Goal: Find contact information: Obtain details needed to contact an individual or organization

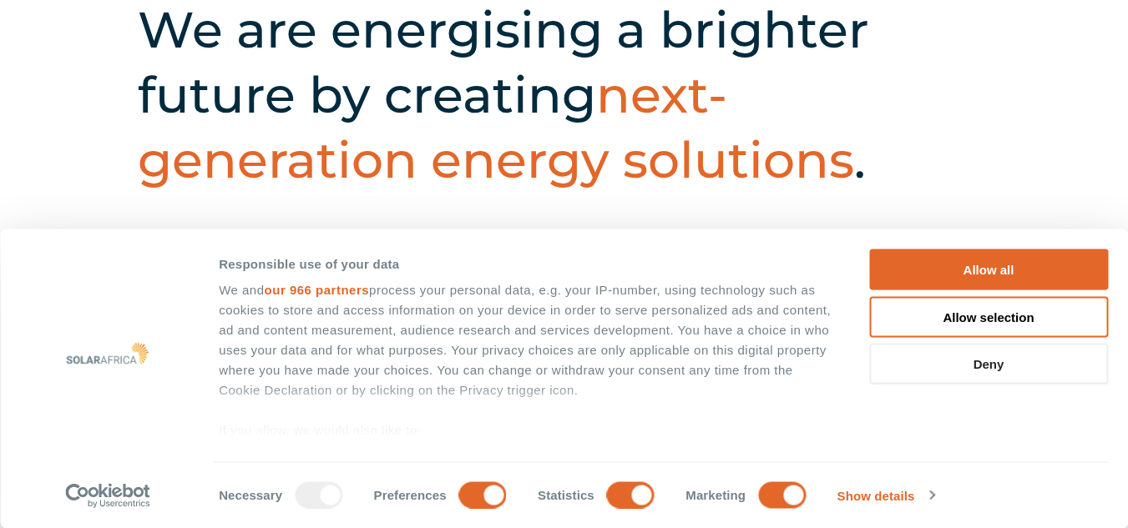
click at [924, 356] on button "Deny" at bounding box center [988, 364] width 239 height 41
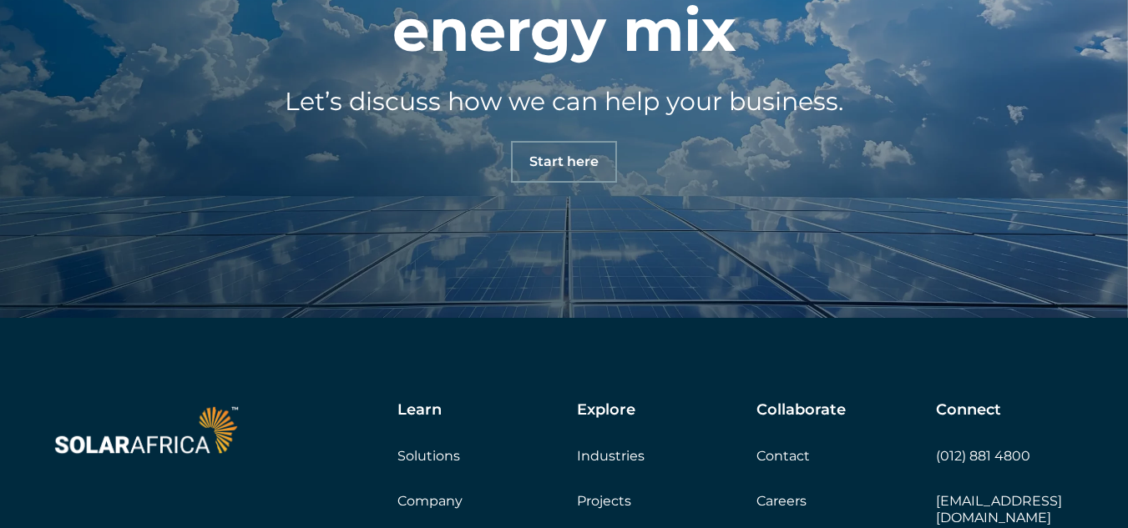
scroll to position [5635, 0]
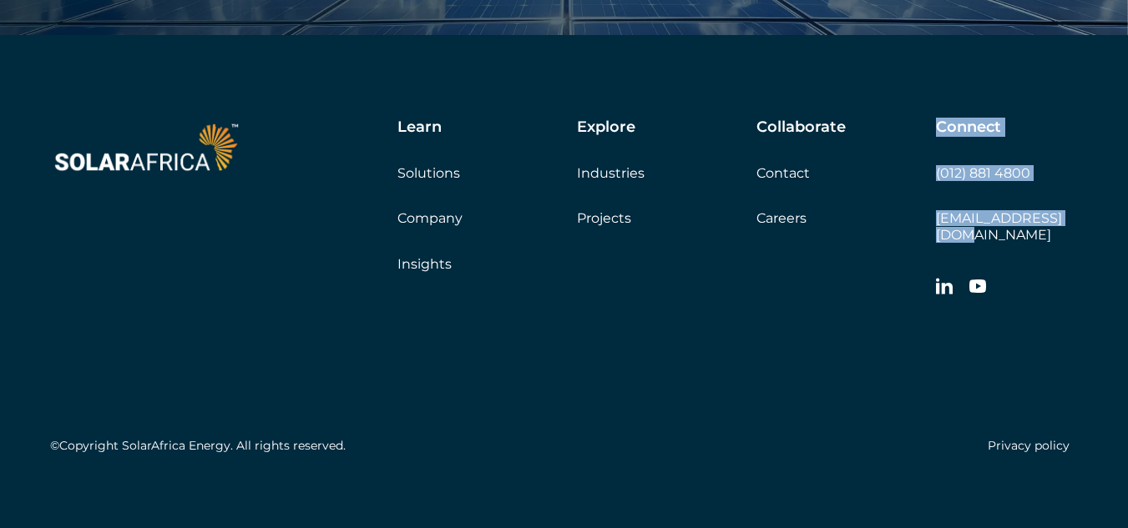
drag, startPoint x: 916, startPoint y: 229, endPoint x: 1061, endPoint y: 224, distance: 144.5
click at [1061, 224] on div "Learn Solutions Company Insights Explore Industries Projects Collaborate Contac…" at bounding box center [682, 212] width 790 height 187
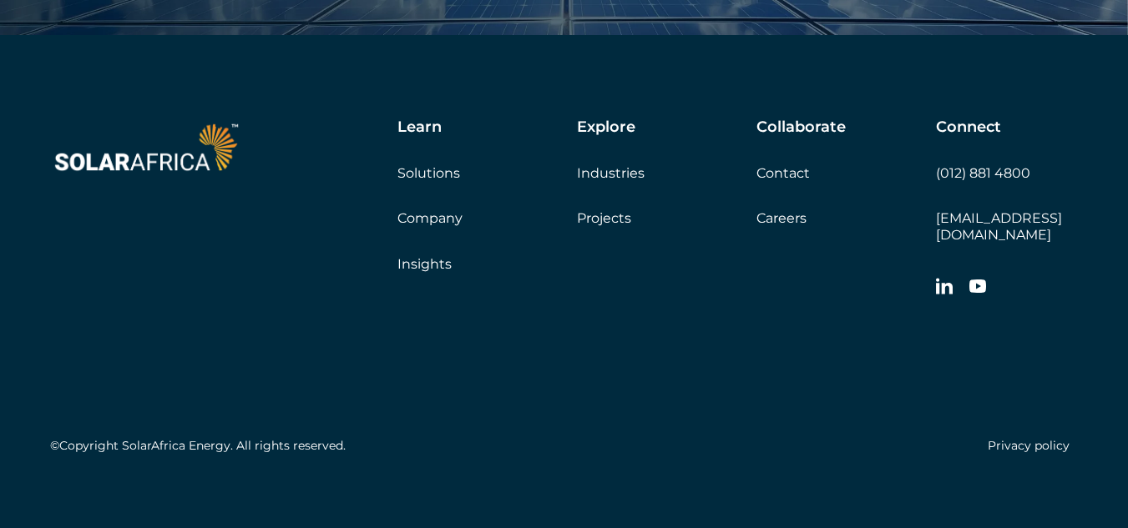
click at [1084, 228] on div "Learn Solutions Company Insights Explore Industries Projects Collaborate Contac…" at bounding box center [564, 290] width 1128 height 510
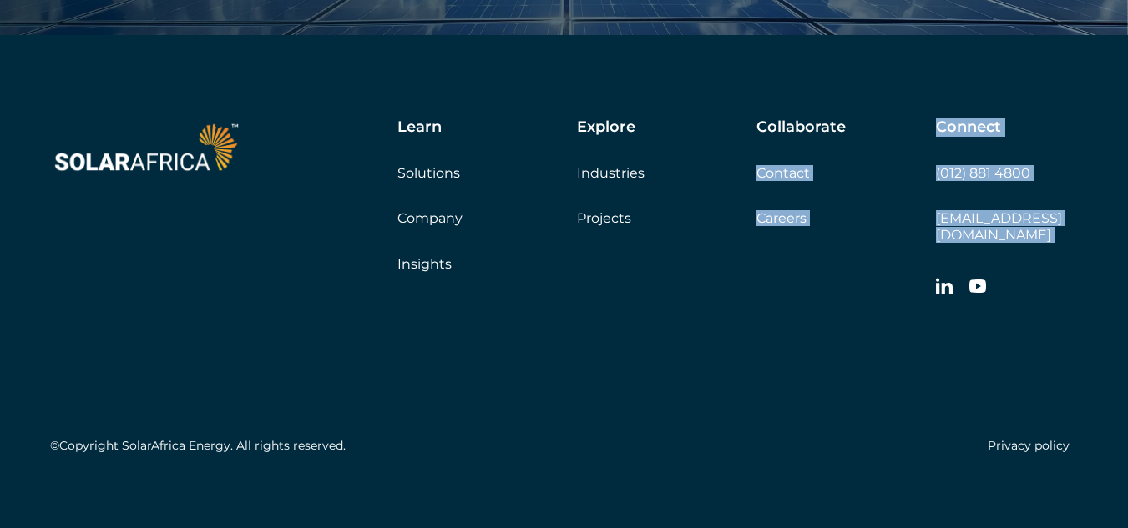
drag, startPoint x: 1084, startPoint y: 228, endPoint x: 935, endPoint y: 224, distance: 149.5
click at [935, 224] on div "Learn Solutions Company Insights Explore Industries Projects Collaborate Contac…" at bounding box center [564, 290] width 1128 height 510
click at [1092, 247] on div "Learn Solutions Company Insights Explore Industries Projects Collaborate Contac…" at bounding box center [564, 290] width 1128 height 510
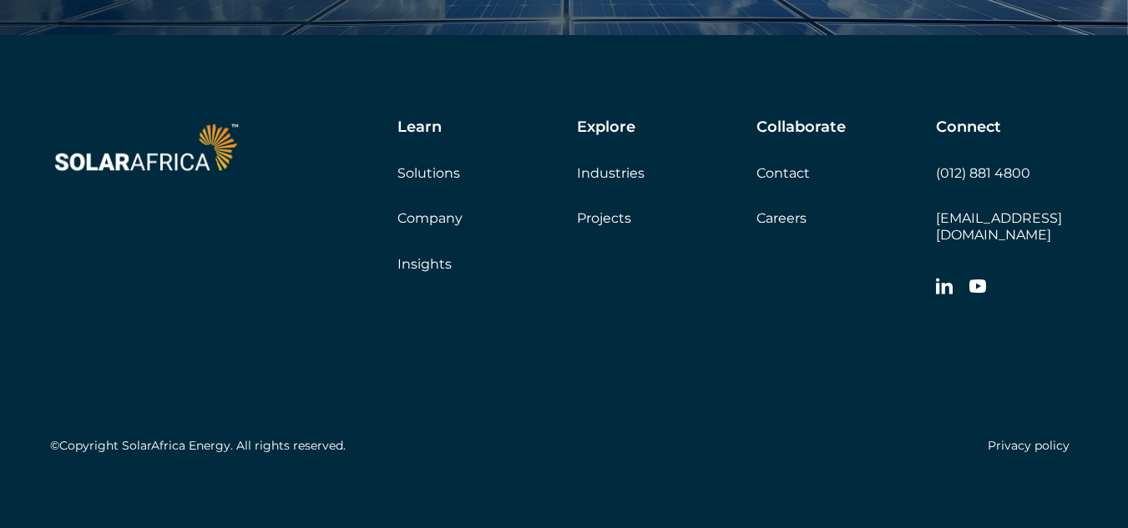
click at [1093, 239] on div "Learn Solutions Company Insights Explore Industries Projects Collaborate Contac…" at bounding box center [564, 290] width 1128 height 510
drag, startPoint x: 1093, startPoint y: 239, endPoint x: 947, endPoint y: 202, distance: 150.6
click at [947, 202] on div "Learn Solutions Company Insights Explore Industries Projects Collaborate Contac…" at bounding box center [564, 290] width 1128 height 510
copy div "[EMAIL_ADDRESS][DOMAIN_NAME]"
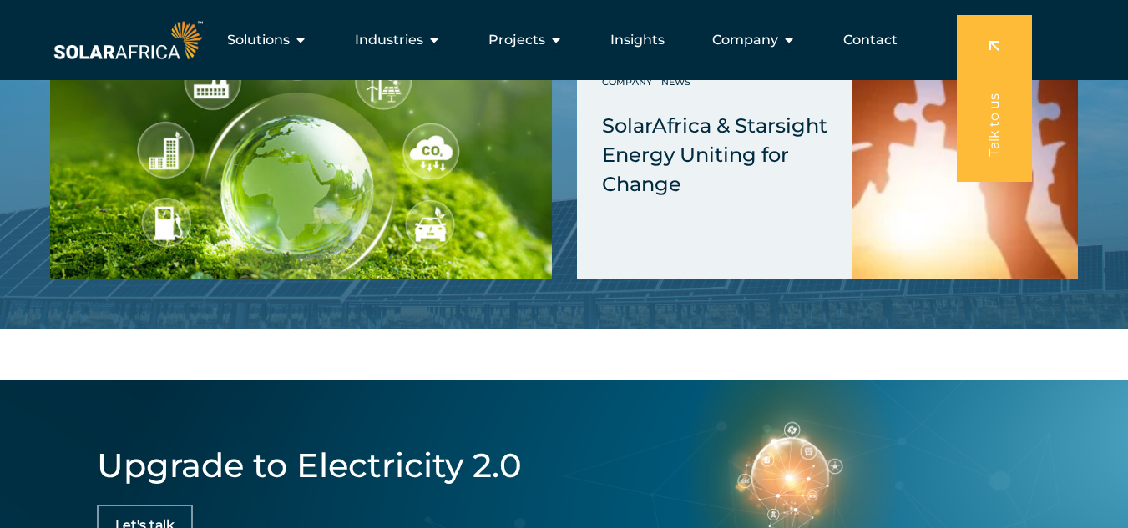
scroll to position [4400, 0]
